Goal: Task Accomplishment & Management: Manage account settings

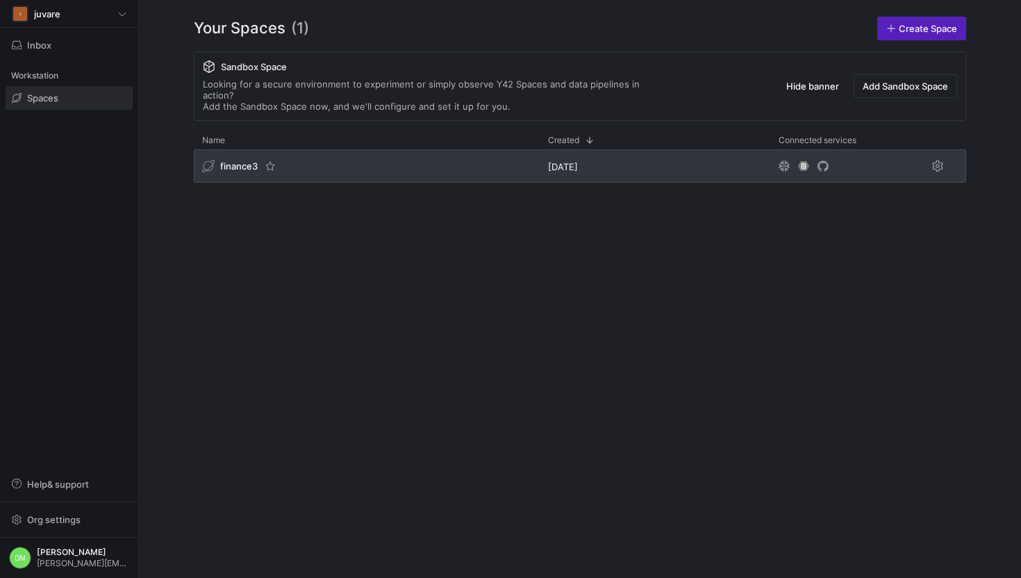
click at [388, 158] on div "finance3" at bounding box center [367, 165] width 346 height 33
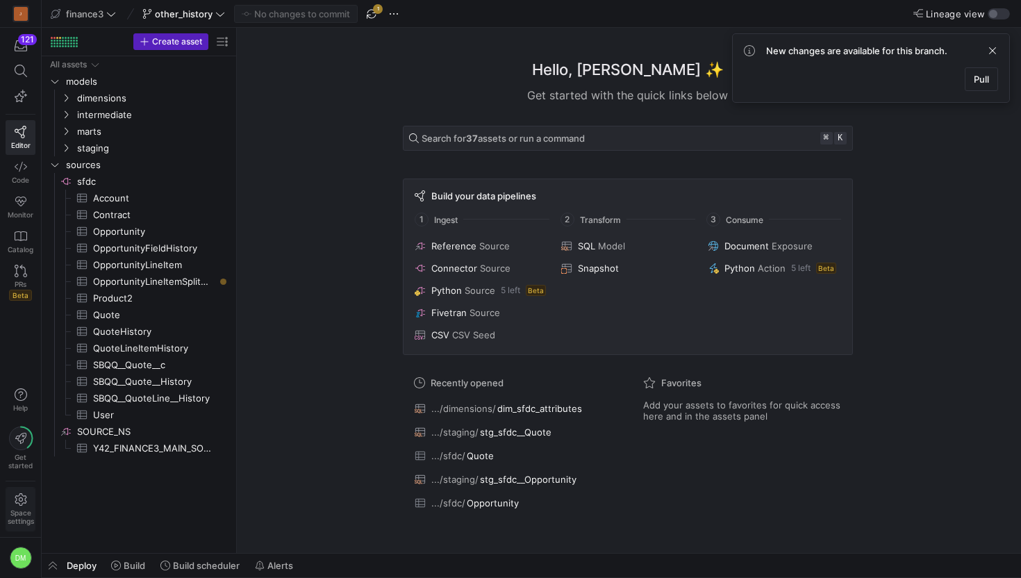
click at [14, 510] on span "Space settings" at bounding box center [21, 517] width 26 height 17
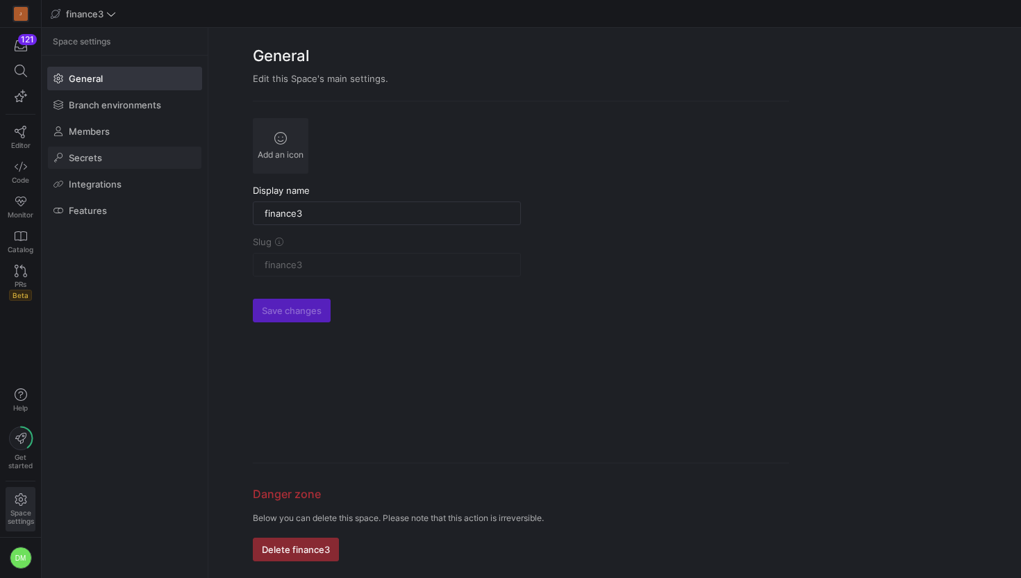
click at [85, 167] on span at bounding box center [125, 158] width 154 height 22
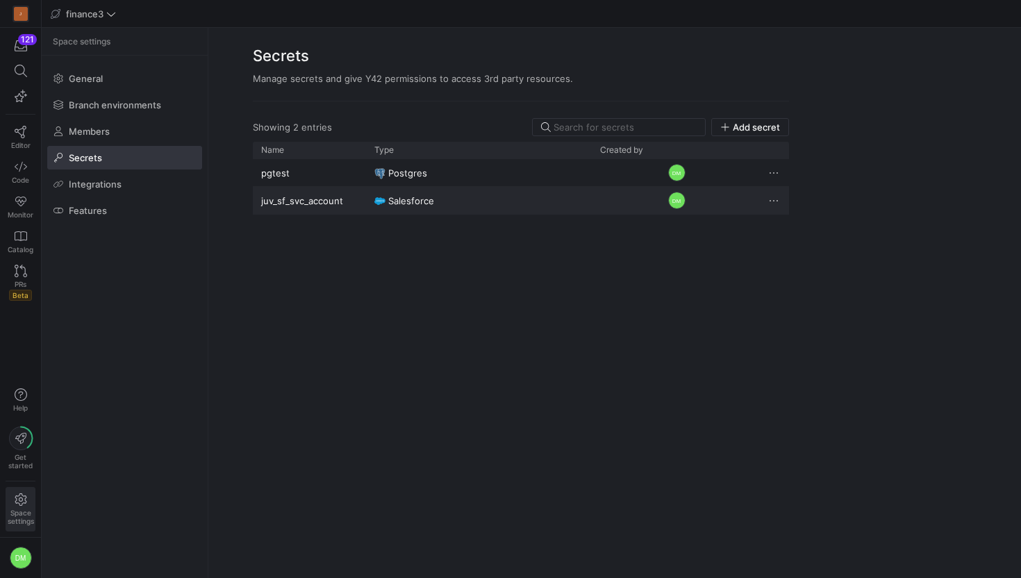
click at [438, 201] on y42-credential-type "Salesforce" at bounding box center [478, 201] width 209 height 27
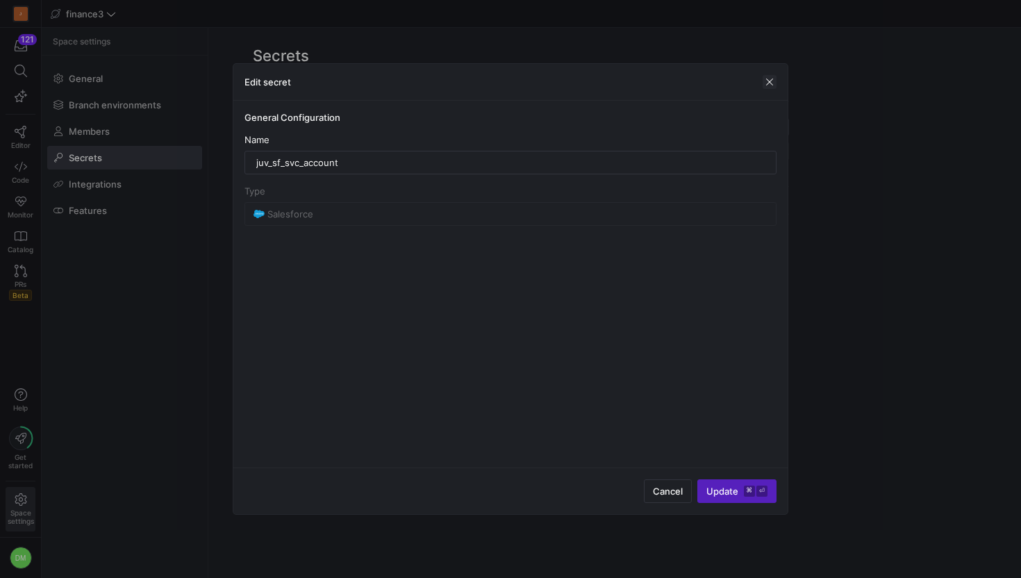
click at [771, 81] on span "button" at bounding box center [770, 82] width 14 height 14
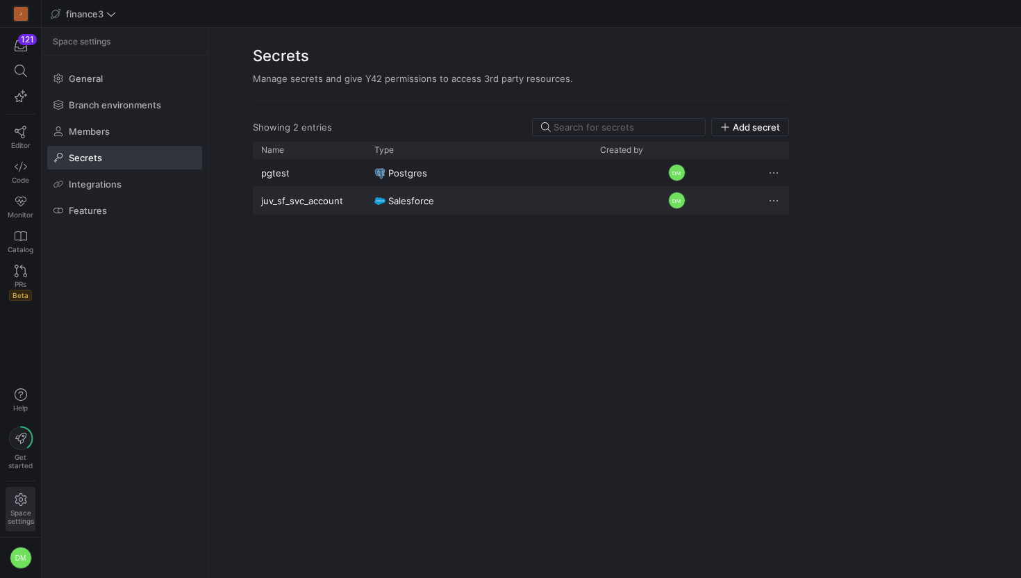
click at [777, 195] on span "Press SPACE to deselect this row." at bounding box center [774, 201] width 14 height 14
click at [721, 297] on div at bounding box center [510, 289] width 1021 height 578
click at [579, 215] on div "pgtest Postgres DM juv_sf_svc_account Salesforce DM" at bounding box center [521, 360] width 536 height 402
click at [570, 206] on y42-credential-type "Salesforce" at bounding box center [478, 201] width 209 height 27
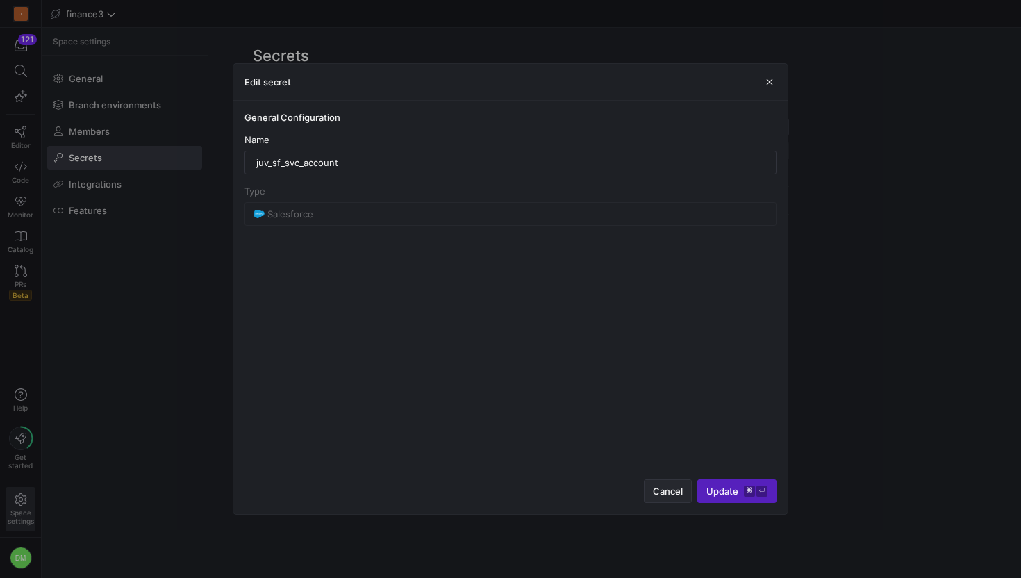
click at [669, 487] on span "Cancel" at bounding box center [668, 491] width 30 height 11
